Goal: Feedback & Contribution: Leave review/rating

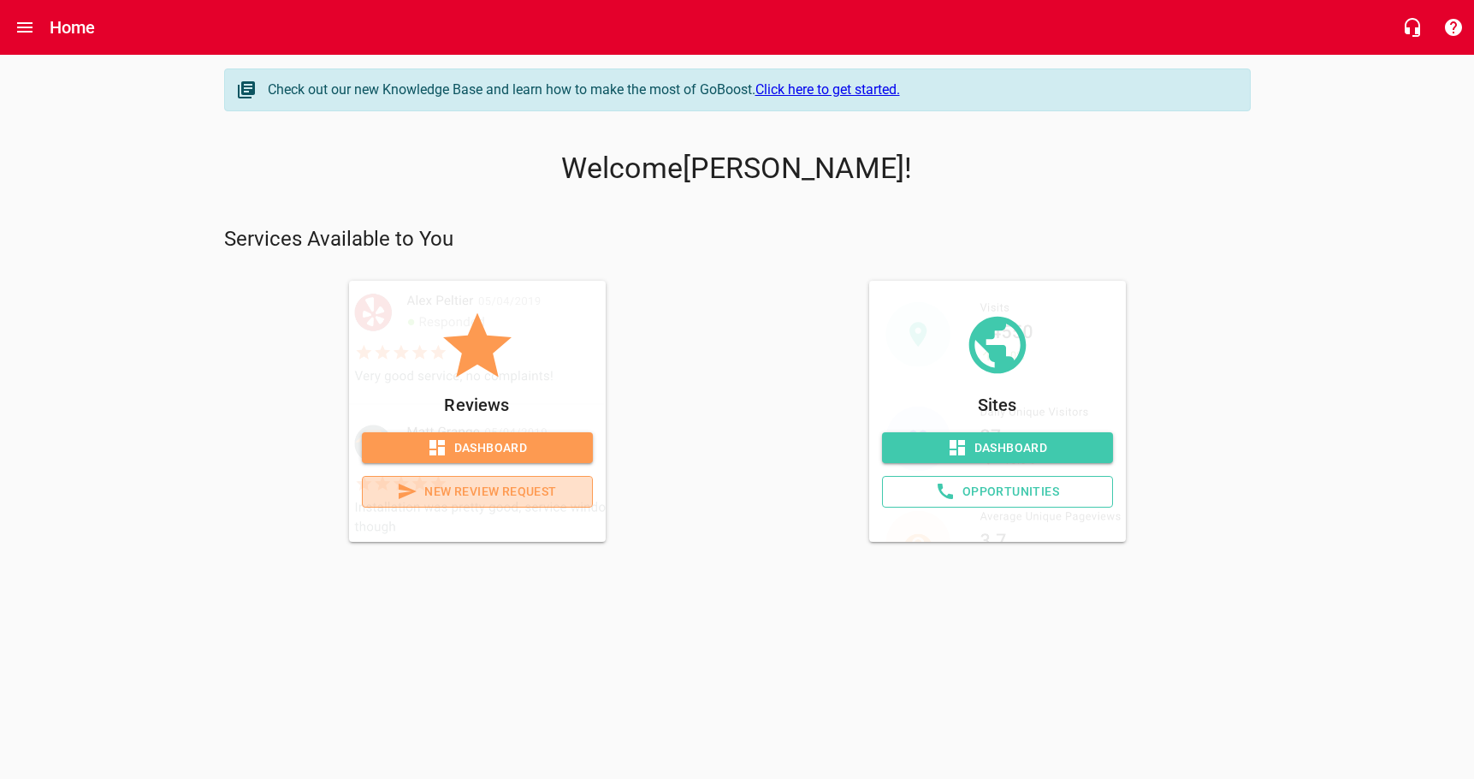
click at [466, 502] on span "New Review Request" at bounding box center [478, 491] width 202 height 21
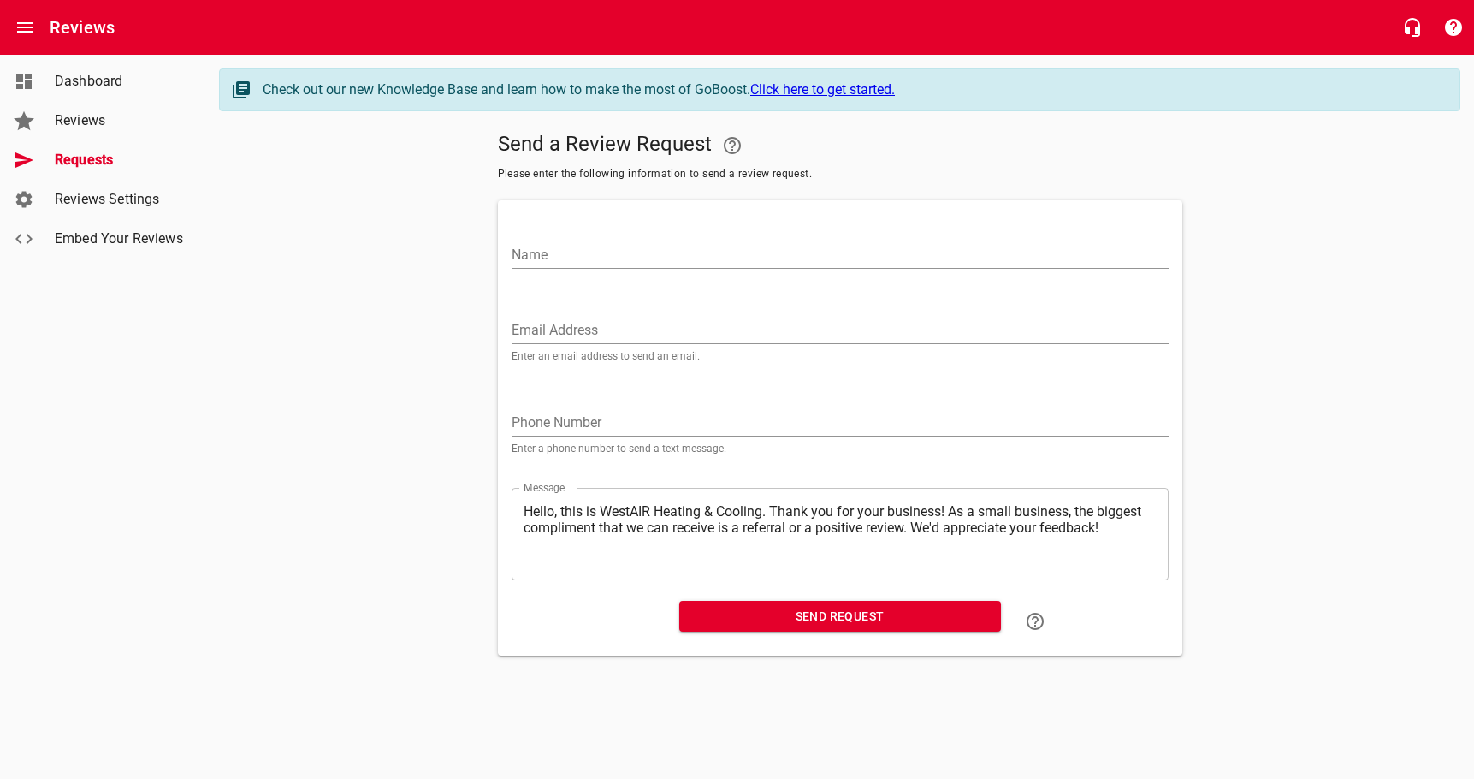
click at [586, 258] on input "Name" at bounding box center [840, 254] width 657 height 27
type input "[PERSON_NAME]"
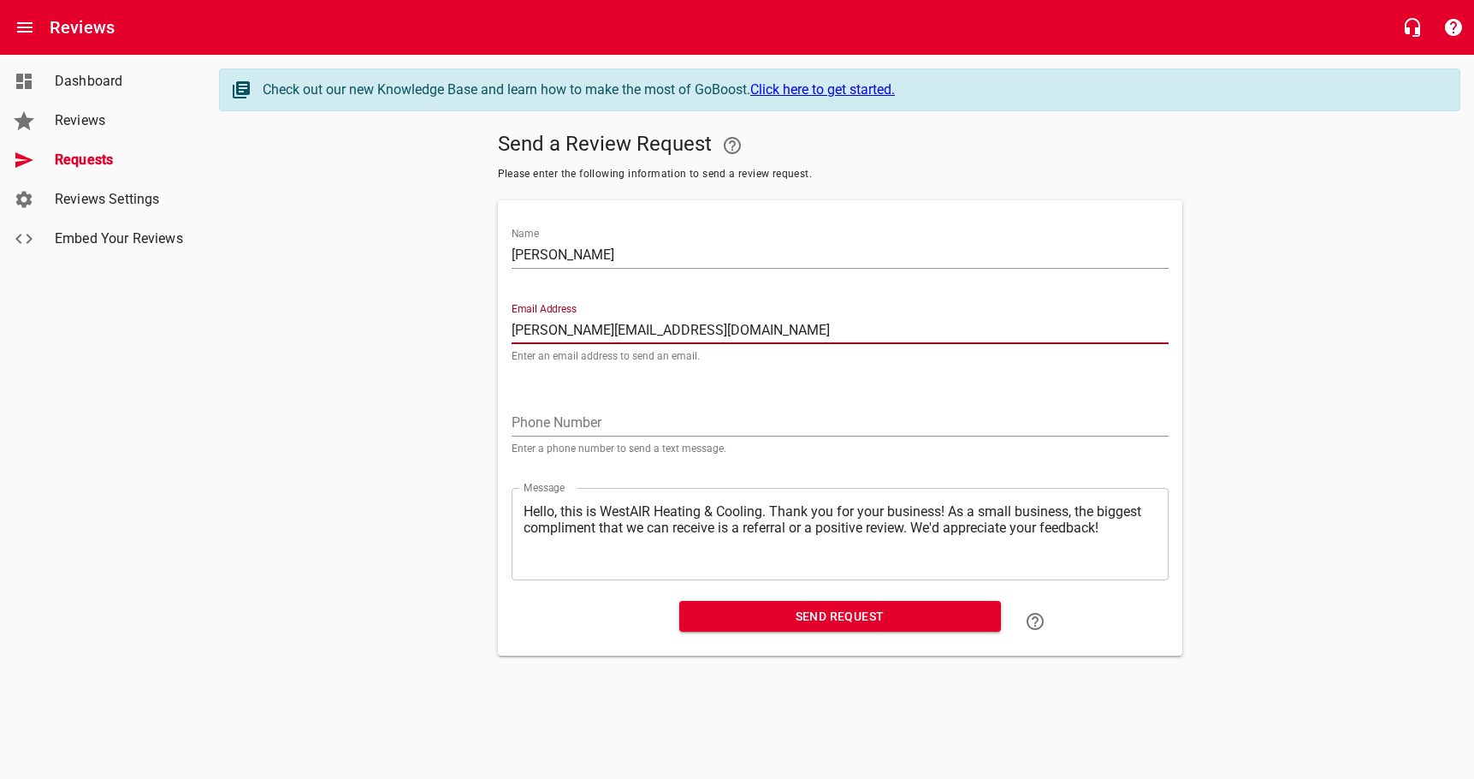
type input "[PERSON_NAME][EMAIL_ADDRESS][DOMAIN_NAME]"
click at [606, 431] on div "Phone Number Enter a phone number to send a text message." at bounding box center [840, 424] width 657 height 58
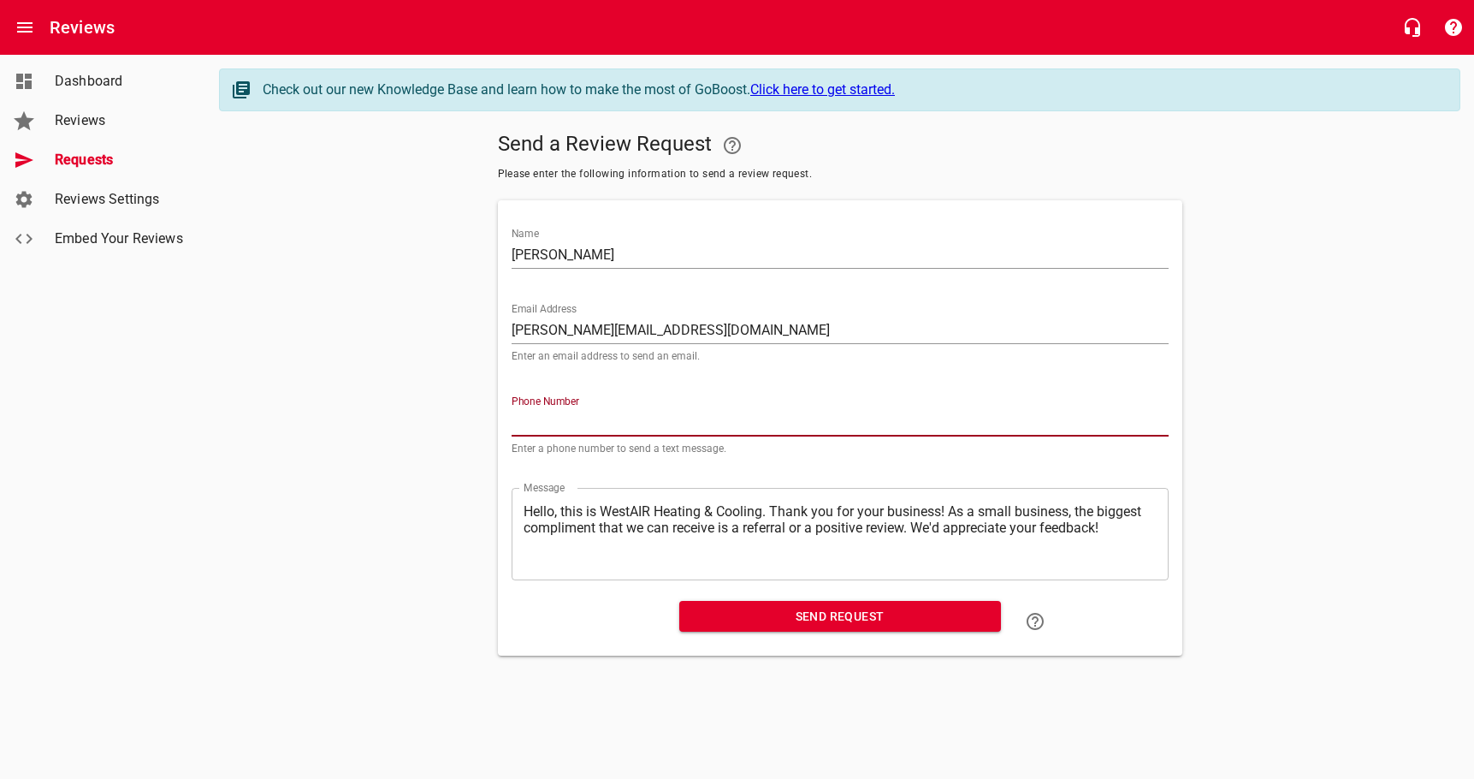
click at [602, 436] on input "tel" at bounding box center [840, 422] width 657 height 27
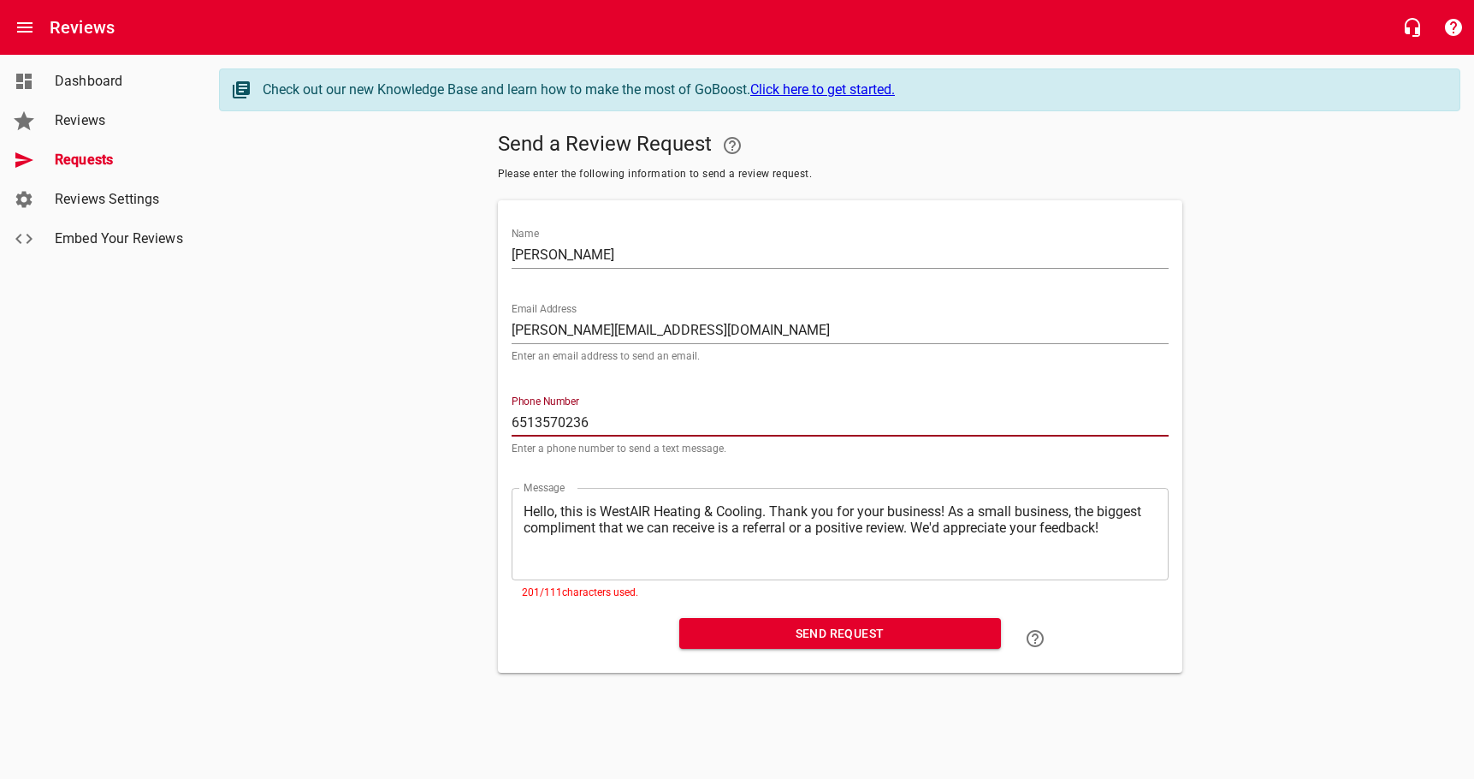
type input "6513570236"
click at [900, 564] on textarea "Hello, this is WestAIR Heating & Cooling. Thank you for your business! As a sma…" at bounding box center [840, 533] width 633 height 61
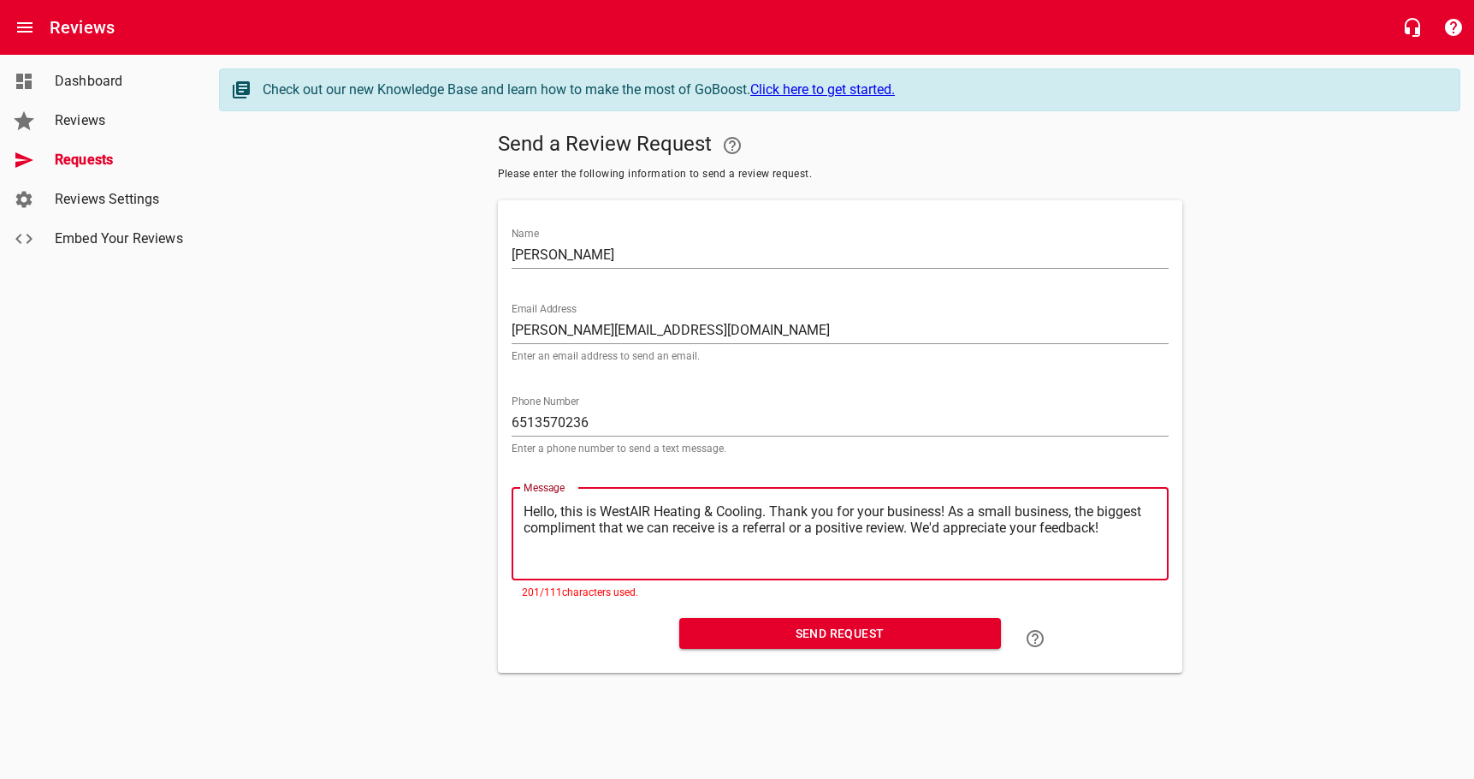
drag, startPoint x: 1056, startPoint y: 543, endPoint x: 574, endPoint y: 591, distance: 484.3
click at [574, 564] on textarea "Hello, this is WestAIR Heating & Cooling. Thank you for your business! As a sma…" at bounding box center [840, 533] width 633 height 61
type textarea "Hello, this is WestAIR Heating & Cooling. Thank you for your business! We'd app…"
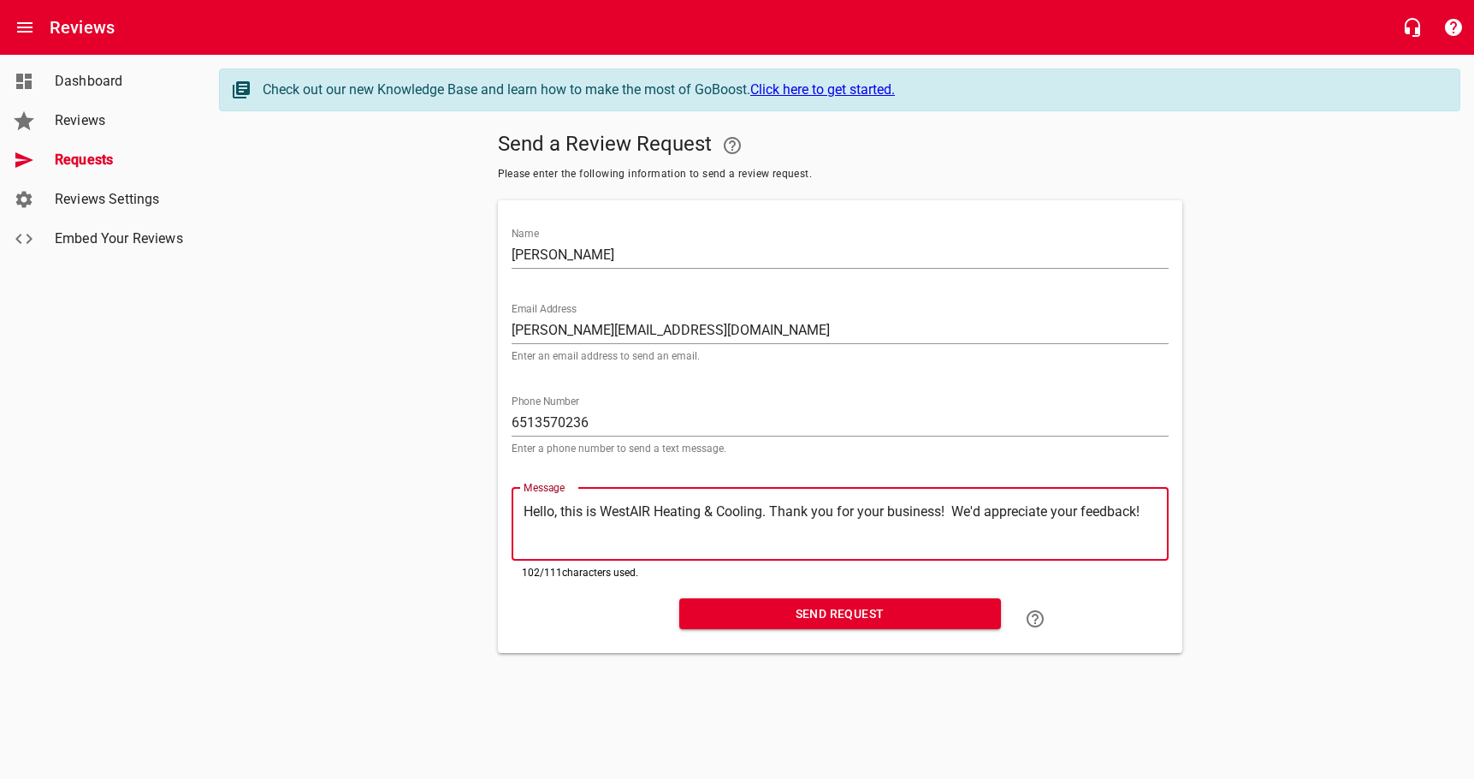
type textarea "Hello, this is WestAIR Heating & Cooling. Thank you for your business! We'd app…"
click at [763, 625] on span "Send Request" at bounding box center [840, 613] width 294 height 21
